Goal: Task Accomplishment & Management: Manage account settings

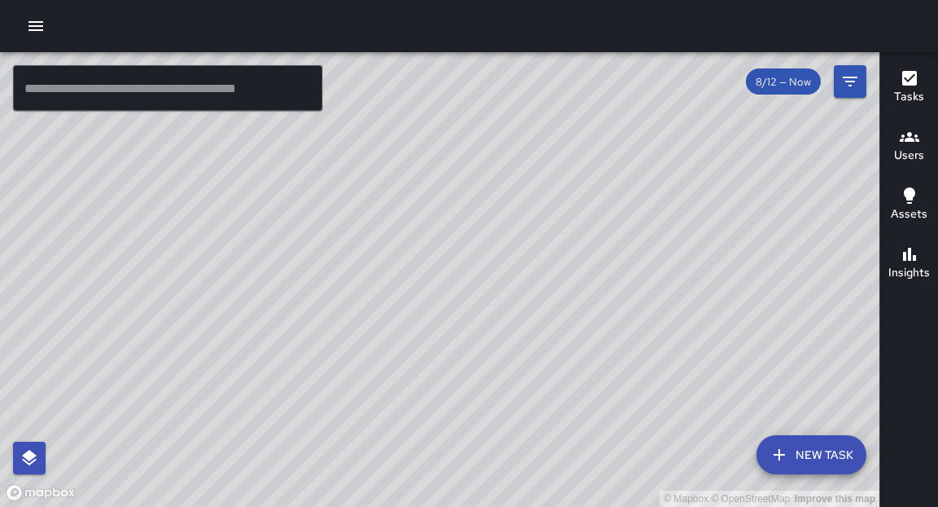
click at [155, 103] on input "text" at bounding box center [167, 88] width 309 height 46
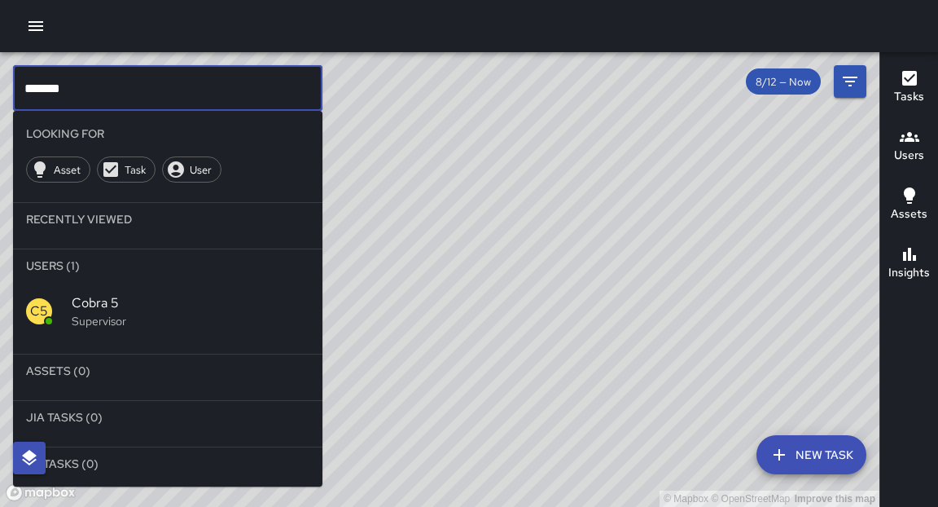
type input "*******"
click at [134, 301] on span "Cobra 5" at bounding box center [191, 303] width 238 height 20
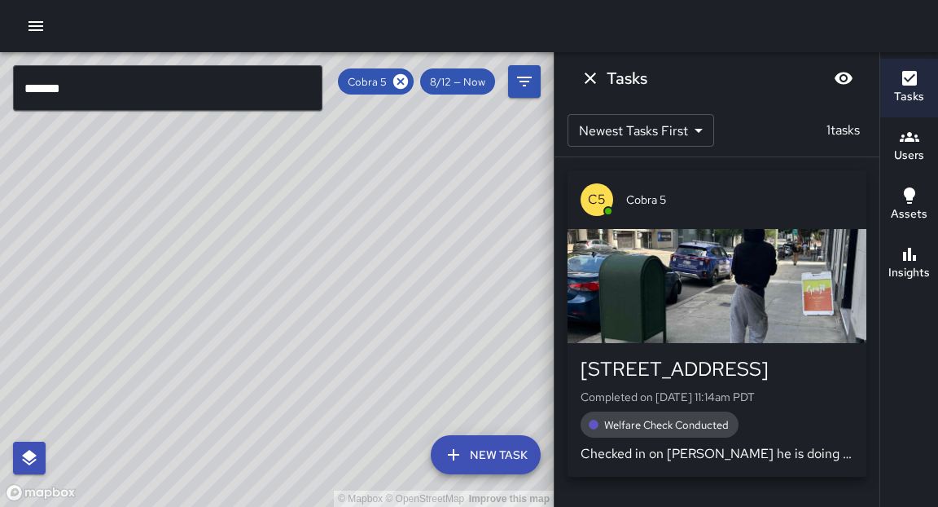
drag, startPoint x: 380, startPoint y: 282, endPoint x: 363, endPoint y: 272, distance: 19.7
click at [363, 272] on div "© Mapbox © OpenStreetMap Improve this map" at bounding box center [277, 279] width 554 height 454
click at [758, 332] on div "button" at bounding box center [717, 286] width 299 height 114
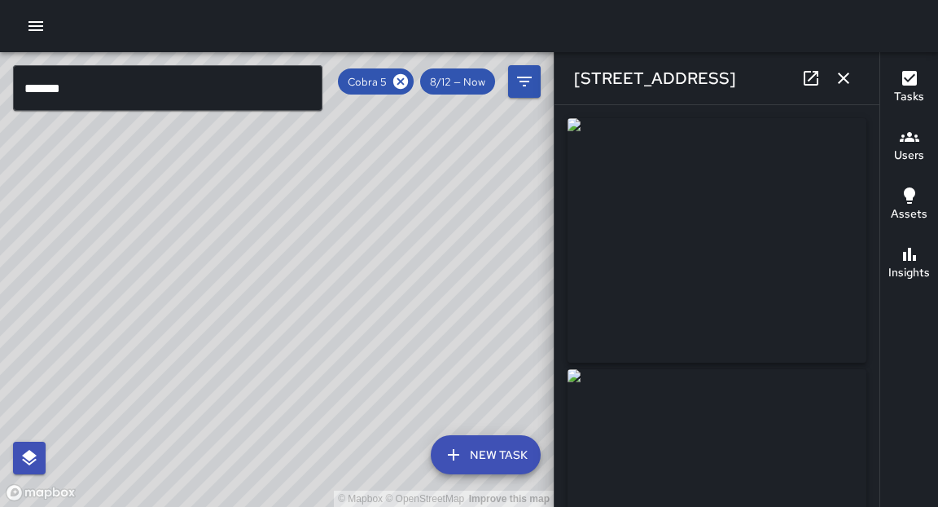
click at [813, 81] on icon at bounding box center [811, 78] width 20 height 20
click at [402, 72] on div "Cobra 5" at bounding box center [376, 81] width 76 height 26
click at [406, 81] on icon at bounding box center [400, 81] width 15 height 15
click at [840, 79] on icon "button" at bounding box center [844, 78] width 20 height 20
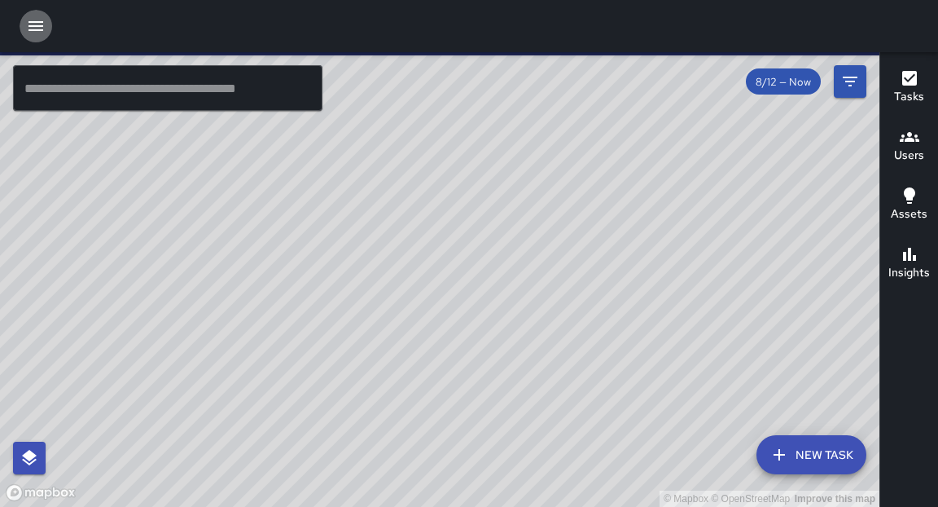
click at [28, 32] on icon "button" at bounding box center [36, 26] width 20 height 20
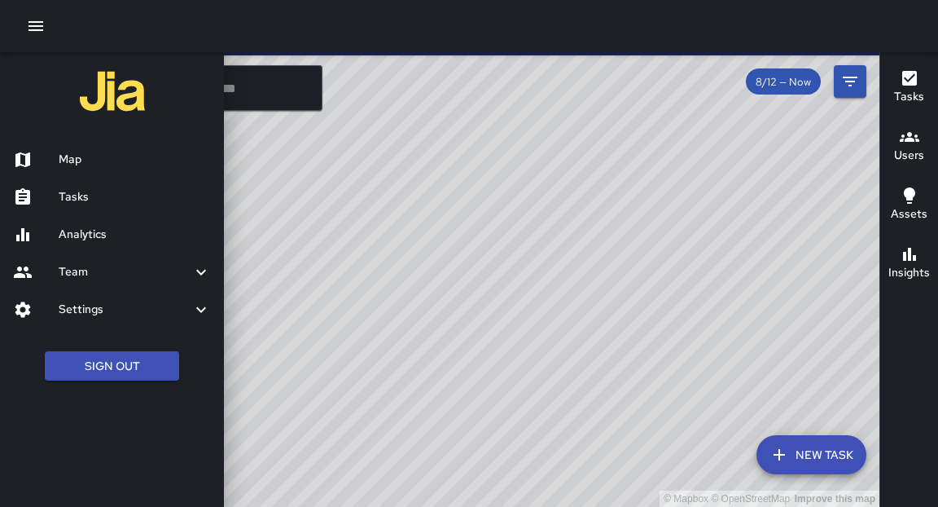
click at [84, 314] on h6 "Settings" at bounding box center [125, 310] width 133 height 18
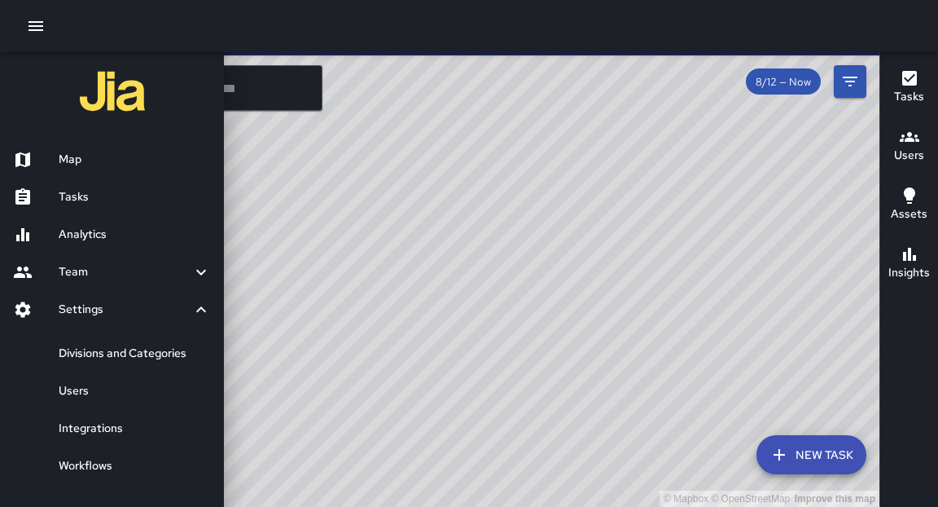
click at [106, 401] on link "Users" at bounding box center [112, 390] width 224 height 37
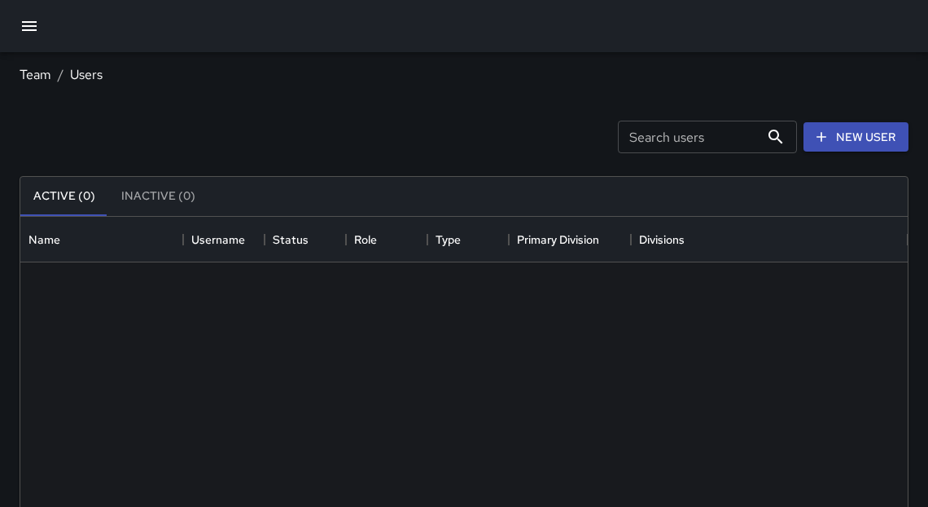
scroll to position [723, 878]
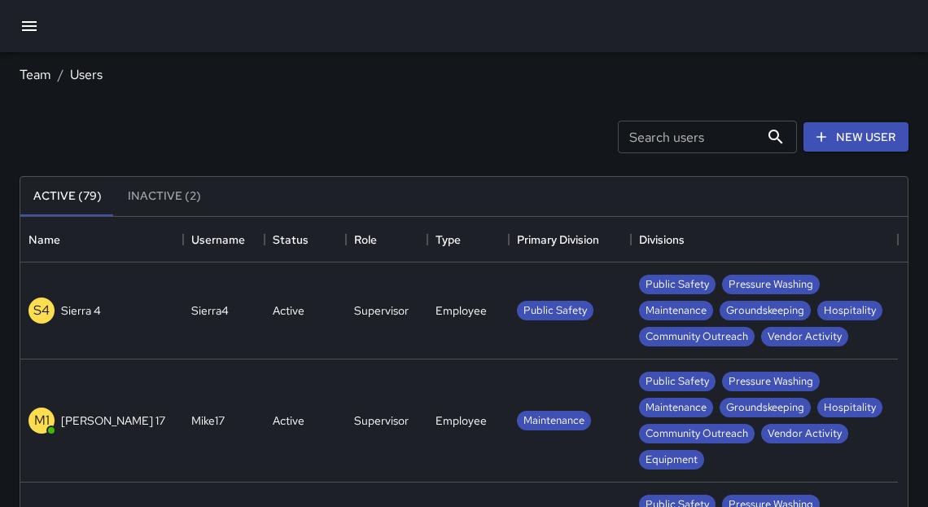
click at [689, 139] on input "Search users" at bounding box center [689, 137] width 142 height 33
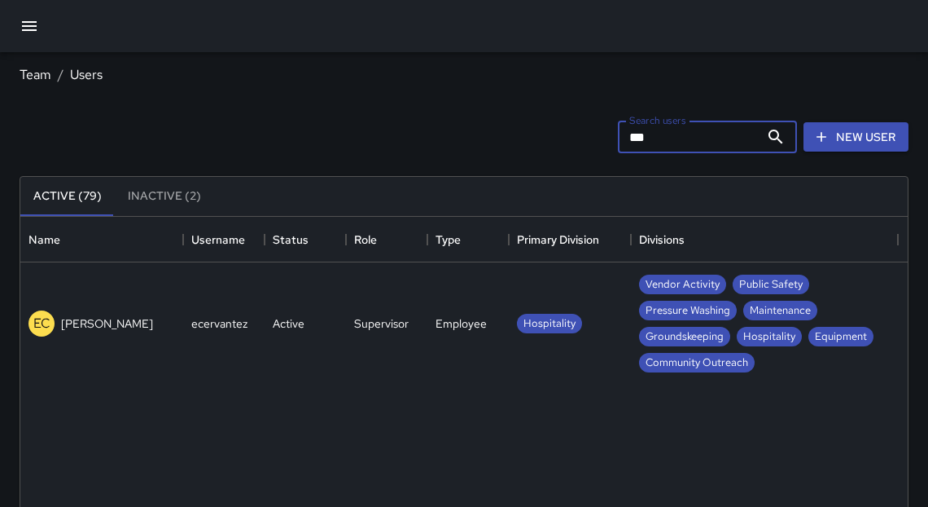
type input "***"
click at [143, 314] on div "EC Emily Cervantez" at bounding box center [101, 323] width 163 height 123
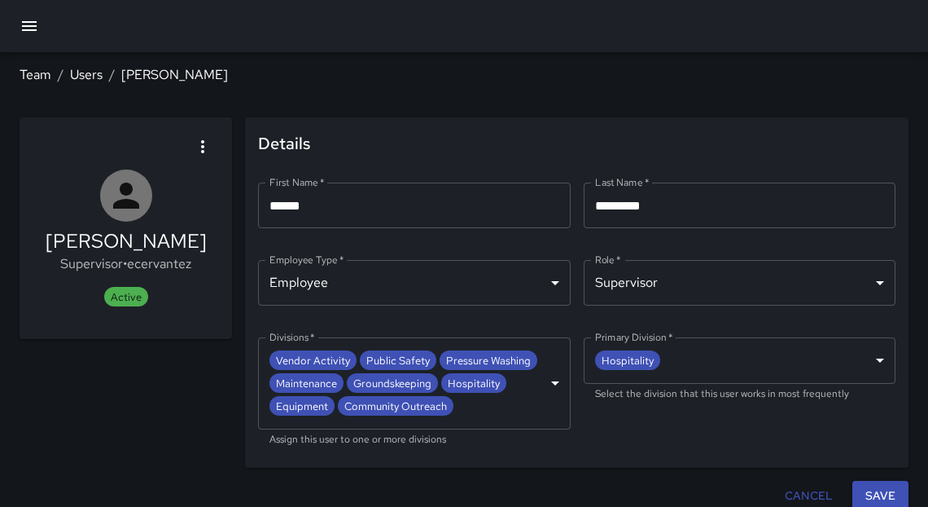
click at [705, 219] on input "*********" at bounding box center [740, 205] width 313 height 46
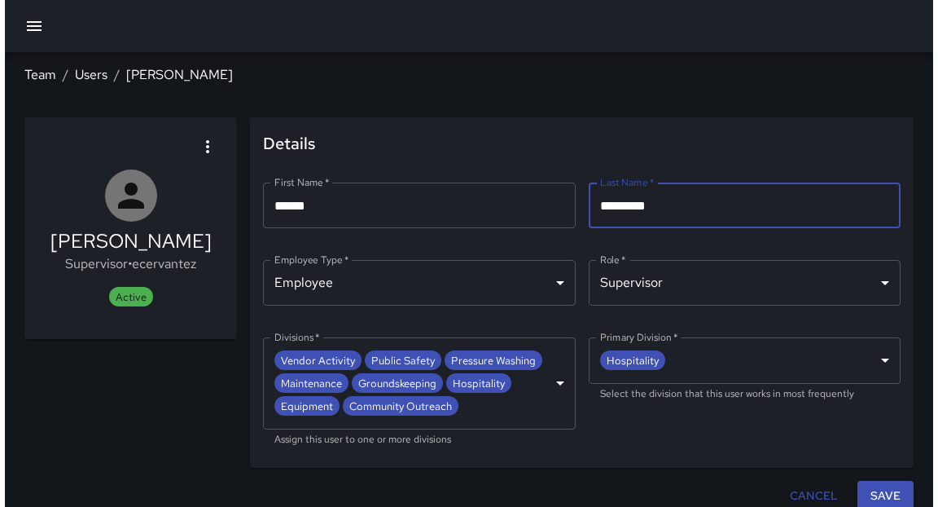
scroll to position [10, 0]
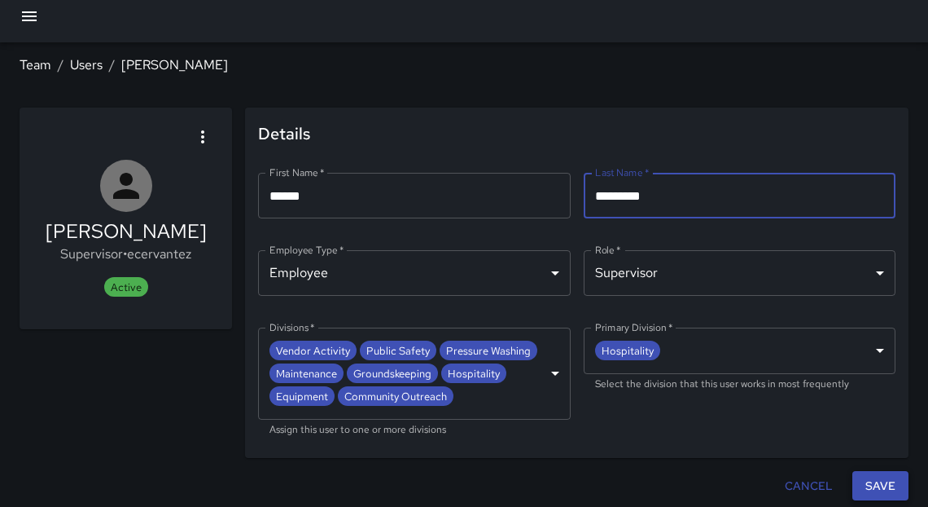
type input "*********"
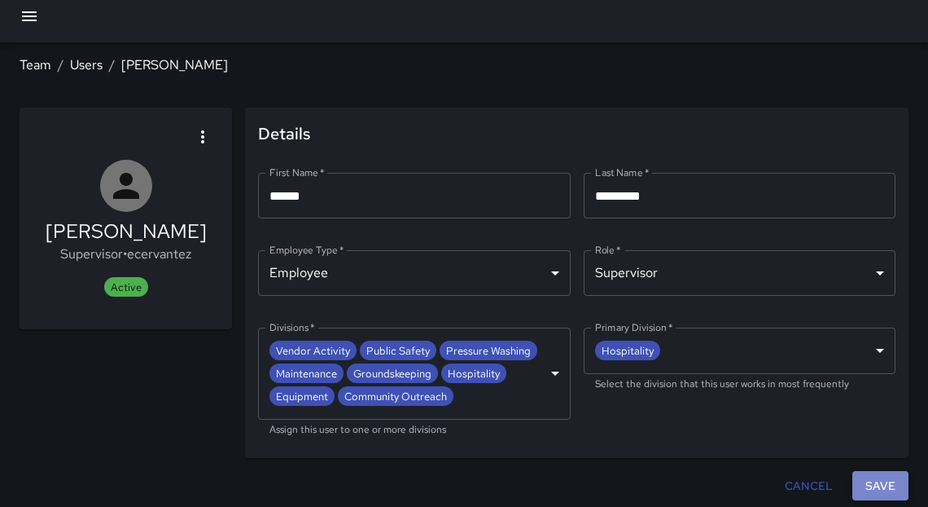
click at [891, 478] on button "Save" at bounding box center [881, 486] width 56 height 30
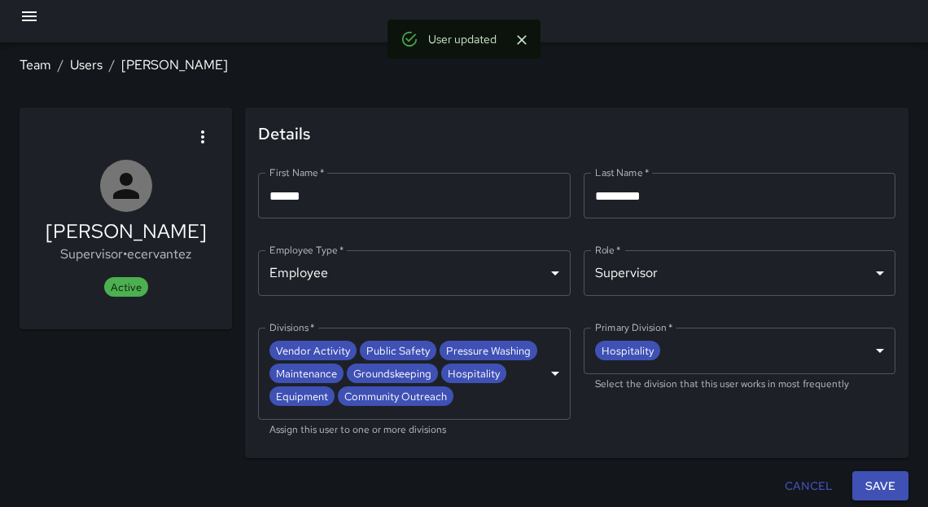
click at [205, 138] on icon "button" at bounding box center [203, 137] width 20 height 20
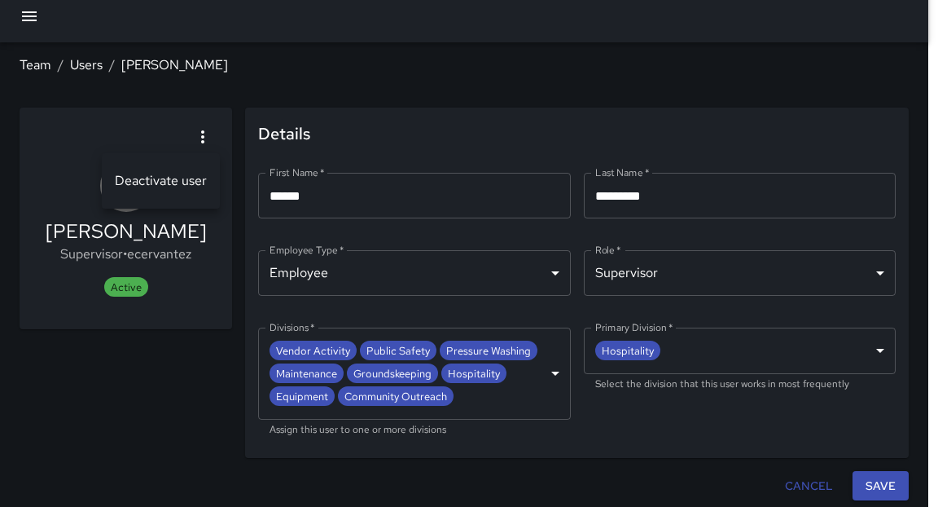
click at [162, 227] on div at bounding box center [469, 253] width 938 height 507
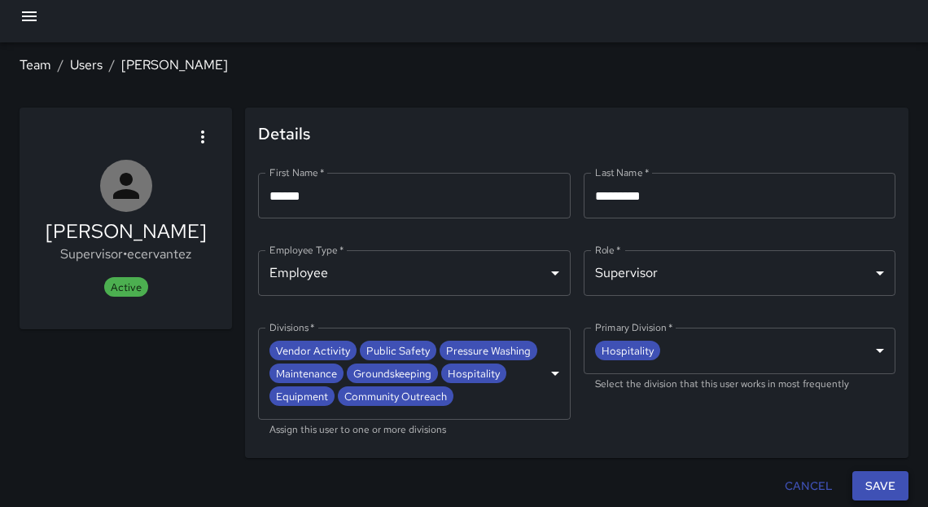
click at [884, 485] on button "Save" at bounding box center [881, 486] width 56 height 30
click at [196, 131] on icon "button" at bounding box center [203, 137] width 20 height 20
